Goal: Use online tool/utility: Utilize a website feature to perform a specific function

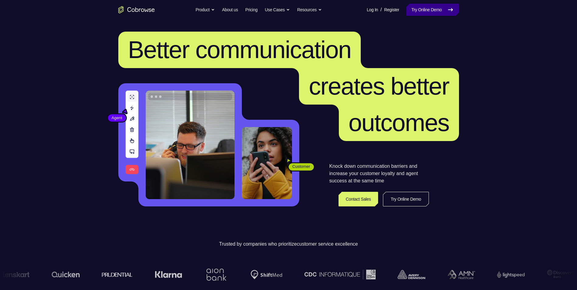
click at [417, 12] on link "Try Online Demo" at bounding box center [433, 10] width 52 height 12
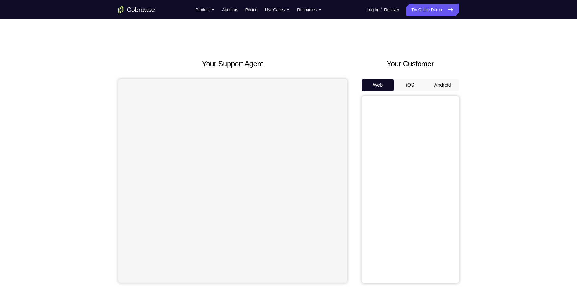
click at [439, 81] on button "Android" at bounding box center [443, 85] width 33 height 12
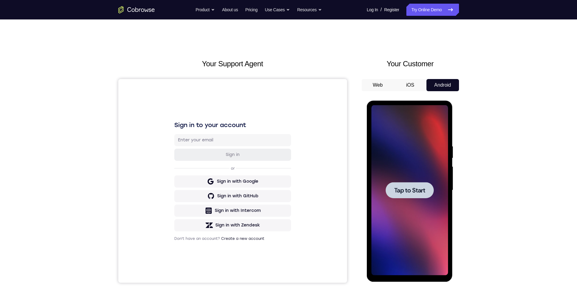
click at [402, 184] on div at bounding box center [410, 190] width 48 height 16
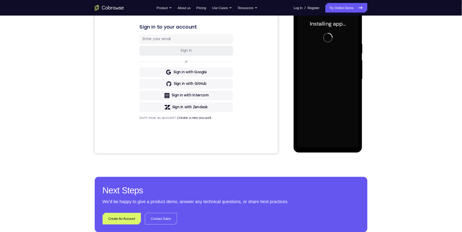
scroll to position [61, 0]
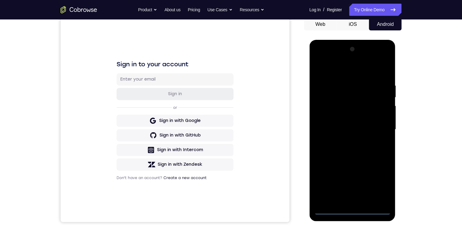
click at [354, 208] on div at bounding box center [352, 129] width 77 height 170
click at [352, 210] on div at bounding box center [352, 129] width 77 height 170
click at [378, 180] on div at bounding box center [352, 129] width 77 height 170
click at [336, 71] on div at bounding box center [352, 129] width 77 height 170
click at [378, 124] on div at bounding box center [352, 129] width 77 height 170
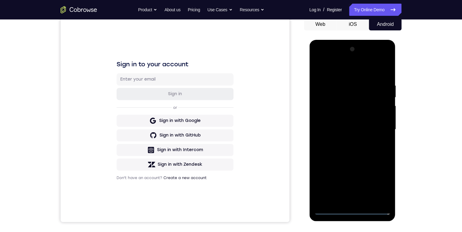
click at [346, 141] on div at bounding box center [352, 129] width 77 height 170
click at [351, 122] on div at bounding box center [352, 129] width 77 height 170
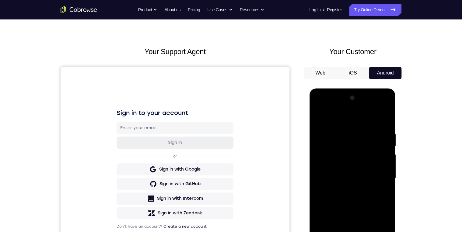
click at [362, 181] on div at bounding box center [352, 178] width 77 height 170
click at [340, 200] on div at bounding box center [352, 178] width 77 height 170
click at [358, 197] on div at bounding box center [352, 178] width 77 height 170
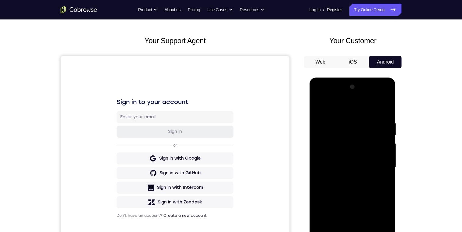
click at [366, 195] on div at bounding box center [352, 167] width 77 height 170
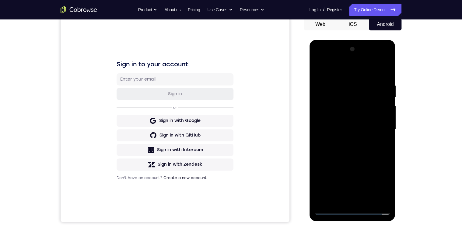
click at [332, 80] on div at bounding box center [352, 129] width 77 height 170
click at [321, 123] on div at bounding box center [352, 129] width 77 height 170
click at [320, 141] on div at bounding box center [352, 129] width 77 height 170
click at [382, 123] on div at bounding box center [352, 129] width 77 height 170
click at [385, 200] on div at bounding box center [352, 129] width 77 height 170
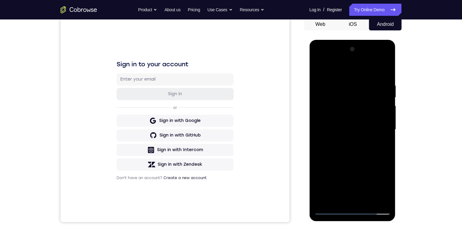
click at [384, 71] on div at bounding box center [352, 129] width 77 height 170
click at [363, 77] on div at bounding box center [352, 129] width 77 height 170
click at [377, 199] on div at bounding box center [352, 129] width 77 height 170
click at [383, 127] on div at bounding box center [352, 129] width 77 height 170
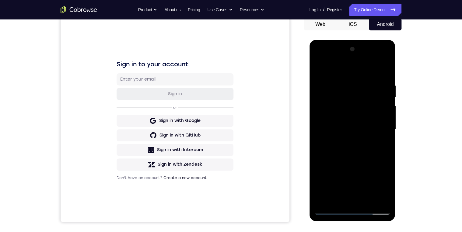
click at [384, 123] on div at bounding box center [352, 129] width 77 height 170
click at [385, 72] on div at bounding box center [352, 129] width 77 height 170
click at [368, 200] on div at bounding box center [352, 129] width 77 height 170
click at [360, 161] on div at bounding box center [352, 129] width 77 height 170
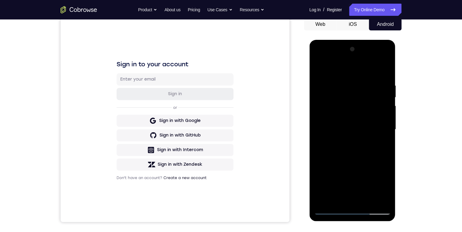
click at [346, 162] on div at bounding box center [352, 129] width 77 height 170
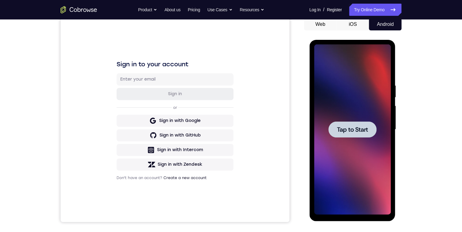
click at [362, 153] on div at bounding box center [352, 129] width 77 height 170
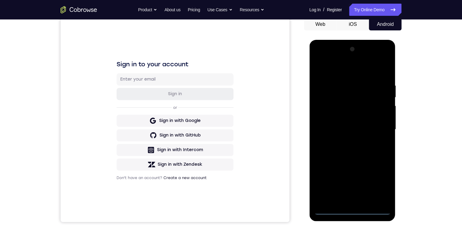
click at [351, 210] on div at bounding box center [352, 129] width 77 height 170
click at [374, 182] on div at bounding box center [352, 129] width 77 height 170
click at [335, 74] on div at bounding box center [352, 129] width 77 height 170
click at [376, 129] on div at bounding box center [352, 129] width 77 height 170
click at [346, 141] on div at bounding box center [352, 129] width 77 height 170
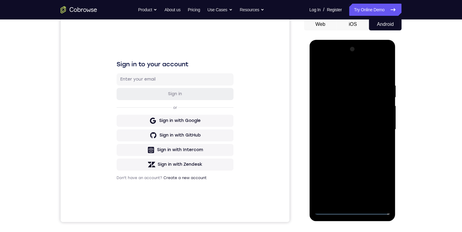
click at [350, 121] on div at bounding box center [352, 129] width 77 height 170
click at [349, 130] on div at bounding box center [352, 129] width 77 height 170
click at [359, 157] on div at bounding box center [352, 129] width 77 height 170
click at [368, 201] on div at bounding box center [352, 129] width 77 height 170
click at [354, 163] on div at bounding box center [352, 129] width 77 height 170
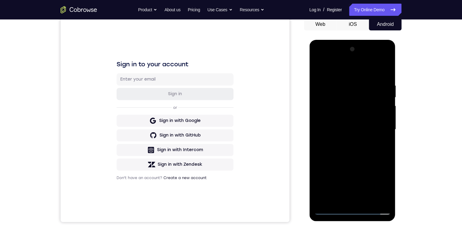
click at [367, 115] on div at bounding box center [352, 129] width 77 height 170
click at [381, 144] on div at bounding box center [352, 129] width 77 height 170
click at [380, 145] on div at bounding box center [352, 129] width 77 height 170
